Goal: Information Seeking & Learning: Learn about a topic

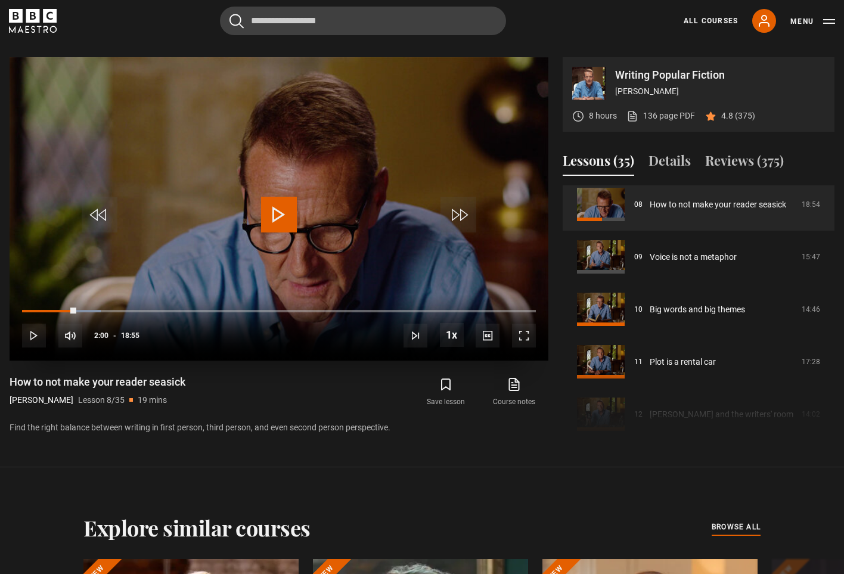
scroll to position [569, 0]
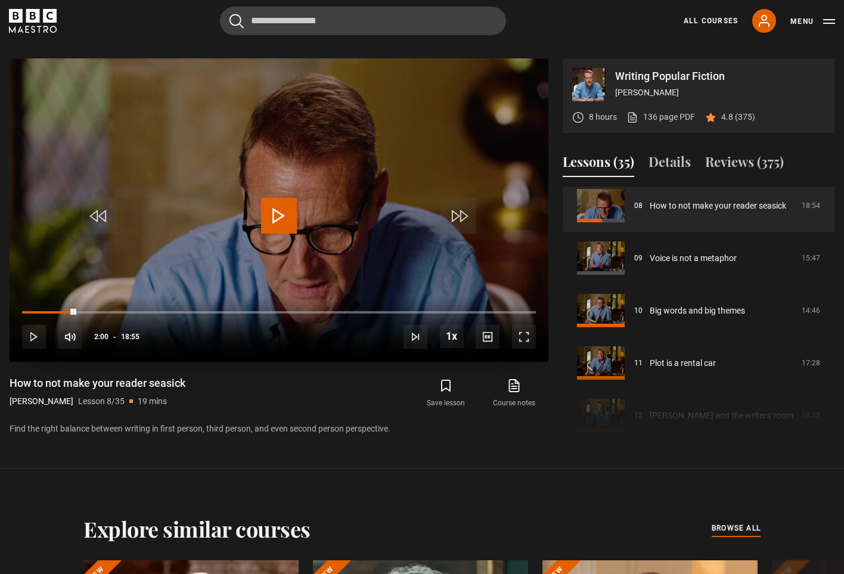
click at [272, 203] on span "Video Player" at bounding box center [279, 216] width 36 height 36
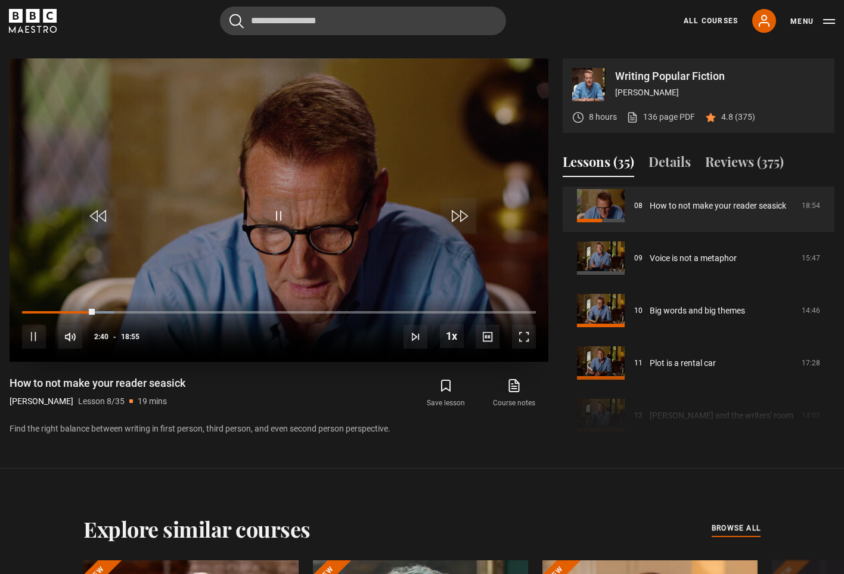
click at [351, 116] on video "Video Player" at bounding box center [279, 209] width 539 height 303
click at [283, 222] on span "Video Player" at bounding box center [279, 216] width 36 height 36
click at [280, 217] on span "Video Player" at bounding box center [279, 216] width 36 height 36
click at [279, 222] on span "Video Player" at bounding box center [279, 216] width 36 height 36
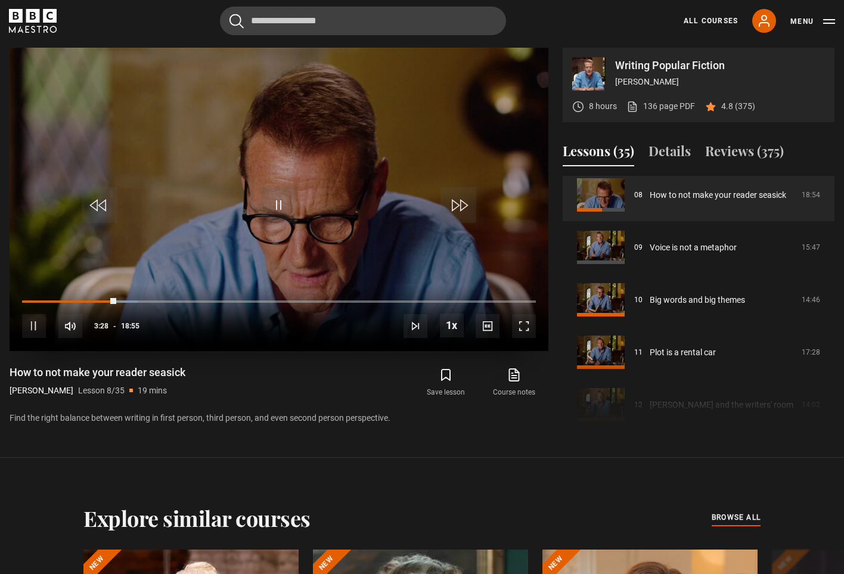
scroll to position [581, 0]
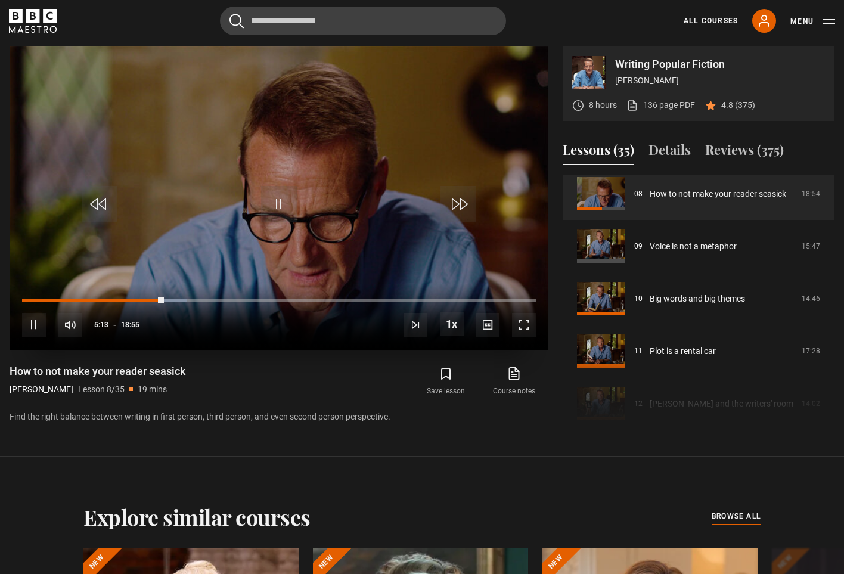
click at [281, 199] on span "Video Player" at bounding box center [279, 204] width 36 height 36
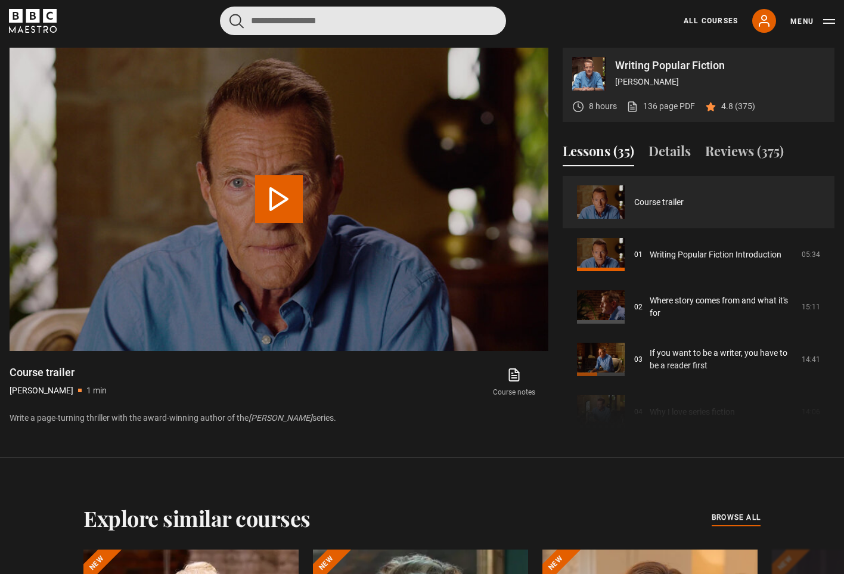
click at [308, 15] on input "Search" at bounding box center [363, 21] width 286 height 29
click at [237, 20] on button "submit" at bounding box center [237, 21] width 14 height 15
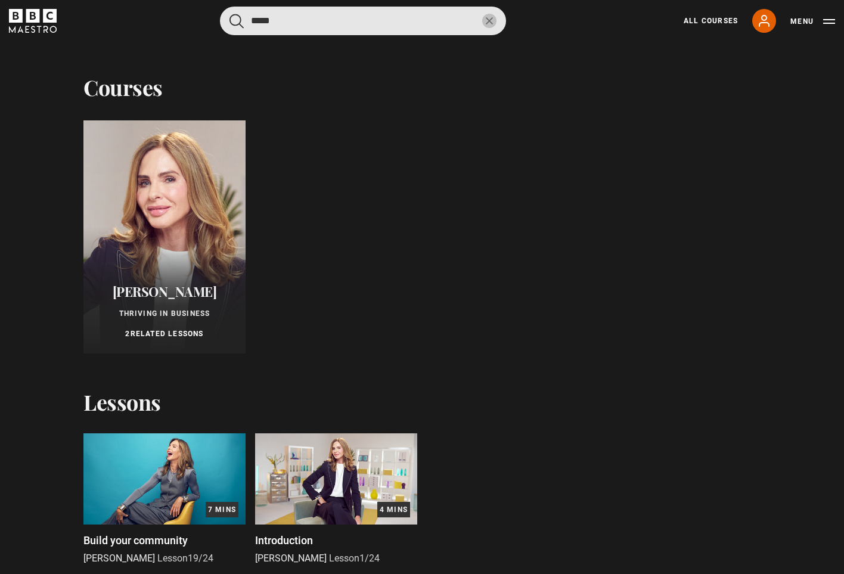
drag, startPoint x: 327, startPoint y: 22, endPoint x: 212, endPoint y: 21, distance: 115.7
click at [212, 21] on div "***** Cancel Courses Previous courses Next courses Trinny Woodall Thriving in B…" at bounding box center [422, 21] width 826 height 29
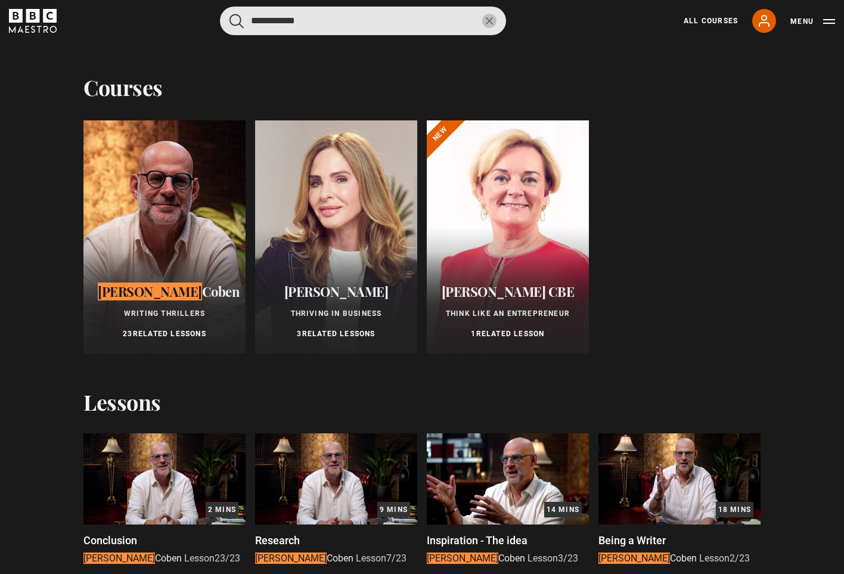
type input "**********"
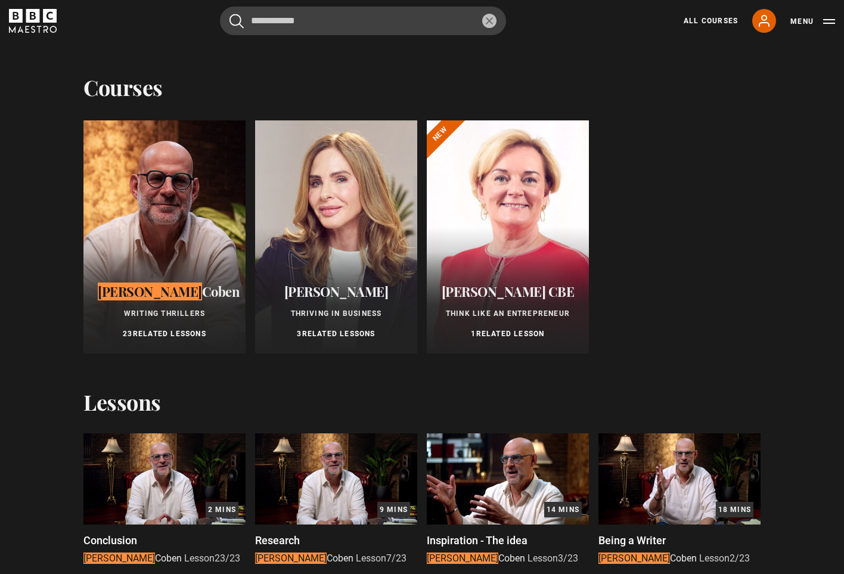
click at [138, 218] on div at bounding box center [164, 236] width 162 height 233
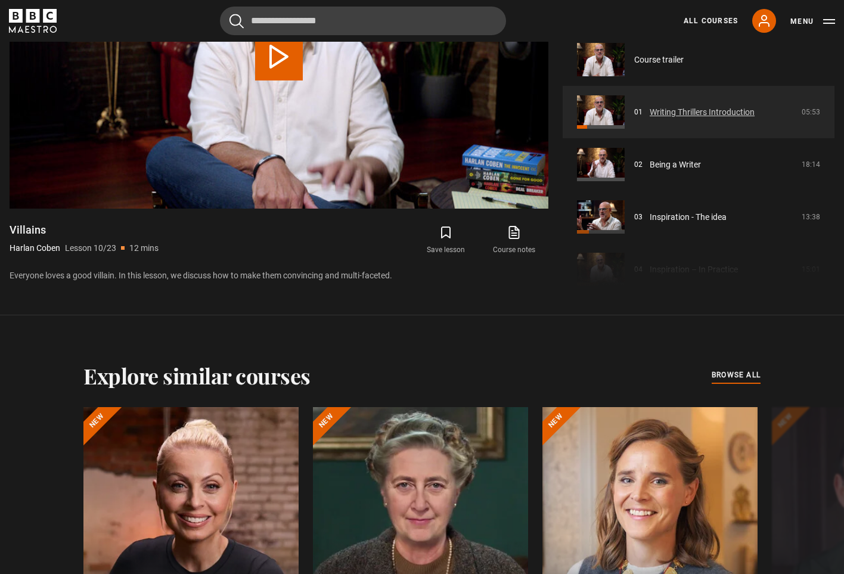
click at [705, 114] on link "Writing Thrillers Introduction" at bounding box center [702, 112] width 105 height 13
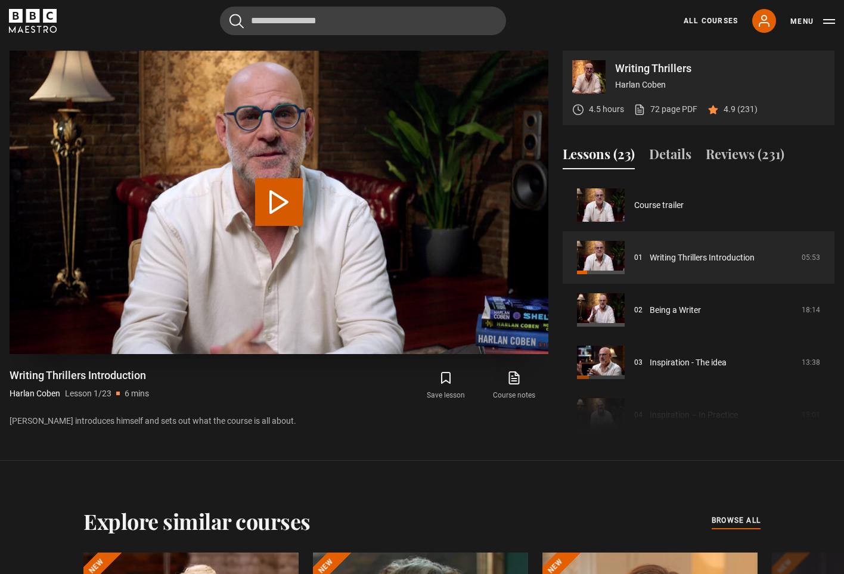
click at [278, 210] on button "Play Lesson Writing Thrillers Introduction" at bounding box center [279, 202] width 48 height 48
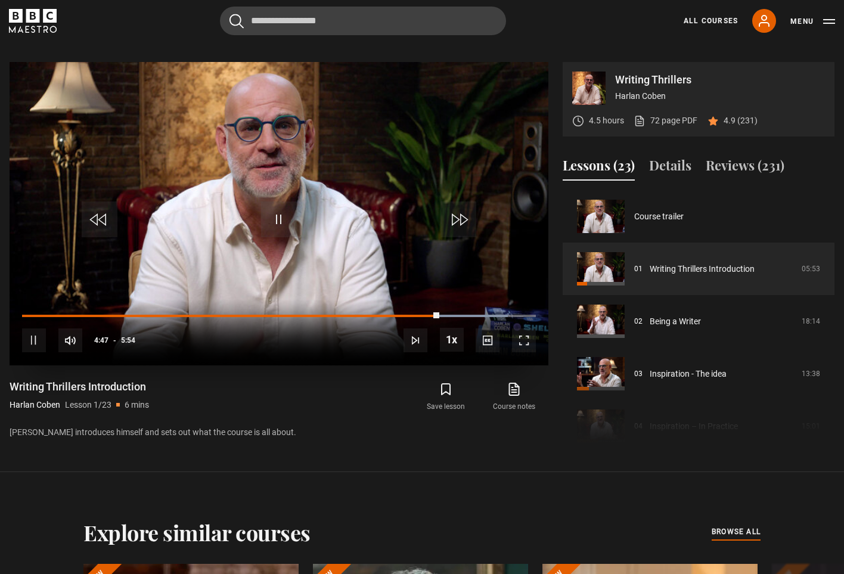
scroll to position [566, 0]
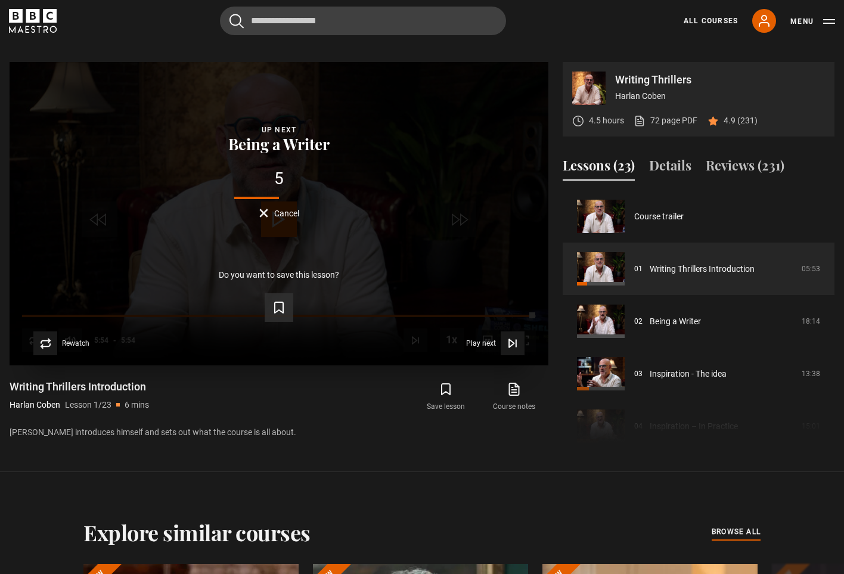
click at [282, 301] on icon "Video Player" at bounding box center [279, 307] width 14 height 14
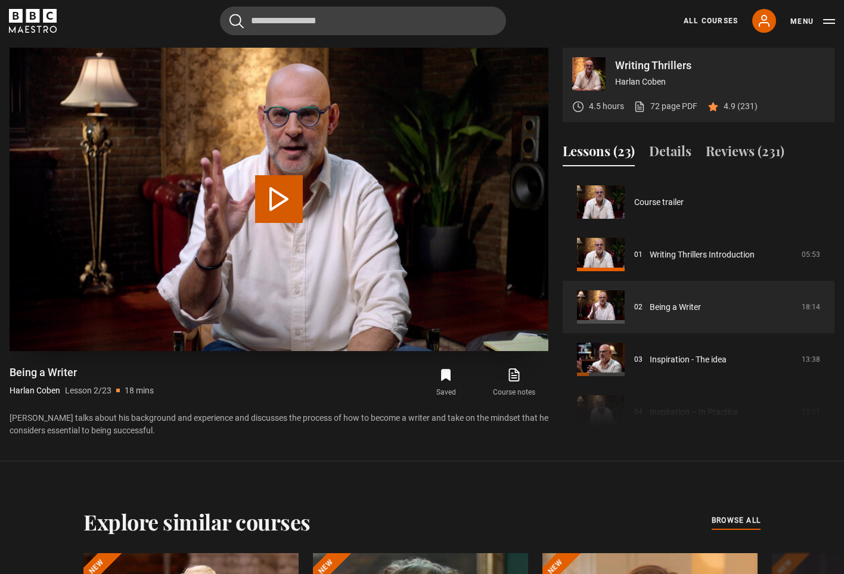
scroll to position [52, 0]
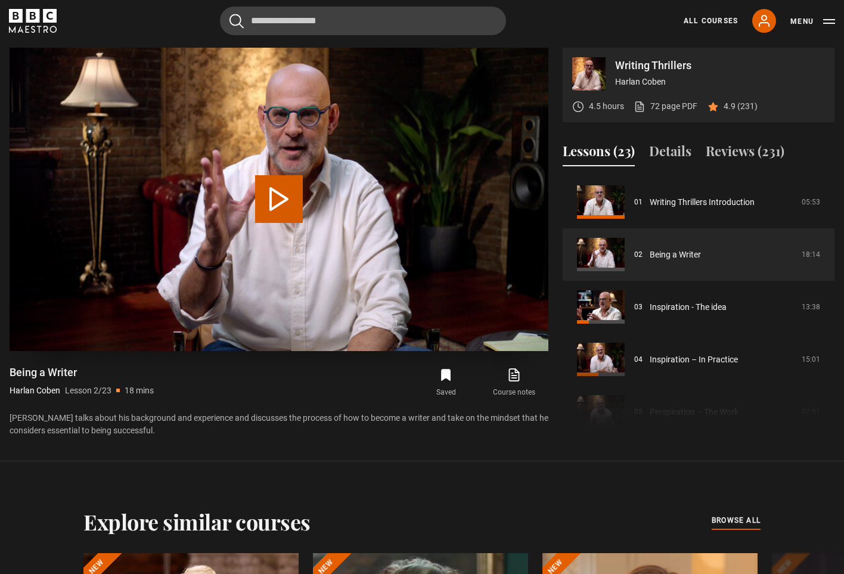
click at [274, 199] on button "Play Lesson Being a Writer" at bounding box center [279, 199] width 48 height 48
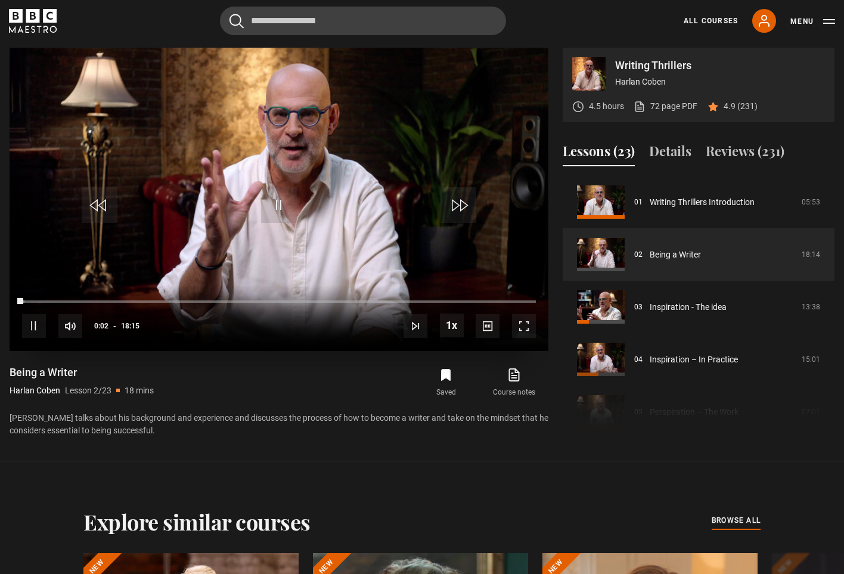
click at [384, 166] on video "Video Player" at bounding box center [279, 199] width 539 height 303
